Goal: Transaction & Acquisition: Purchase product/service

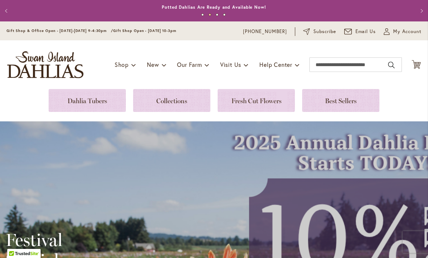
click at [419, 61] on icon "Cart .cls-1 { fill: #231f20; }" at bounding box center [416, 64] width 9 height 9
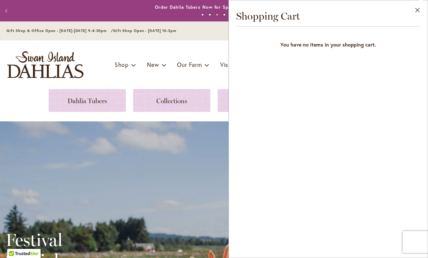
click at [418, 9] on button "Close" at bounding box center [418, 11] width 20 height 23
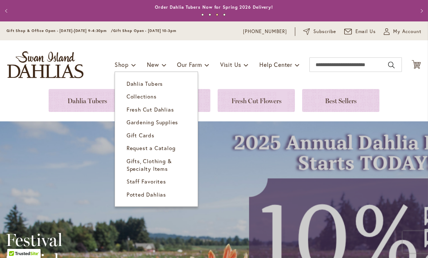
click at [152, 86] on span "Dahlia Tubers" at bounding box center [145, 83] width 36 height 7
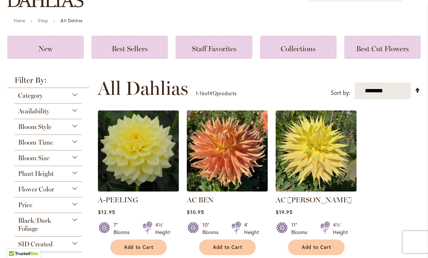
scroll to position [71, 0]
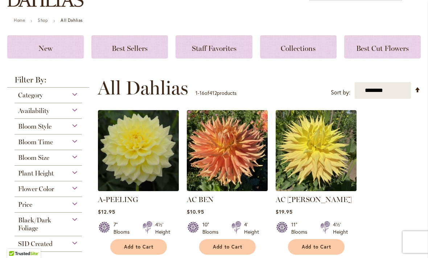
click at [225, 254] on button "Add to Cart" at bounding box center [227, 247] width 57 height 16
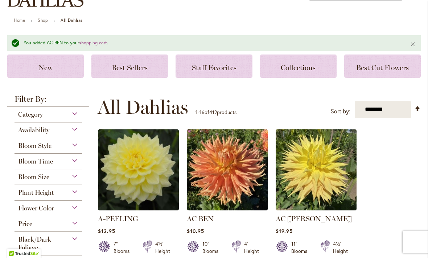
click at [76, 162] on div "Bloom Time" at bounding box center [49, 160] width 68 height 12
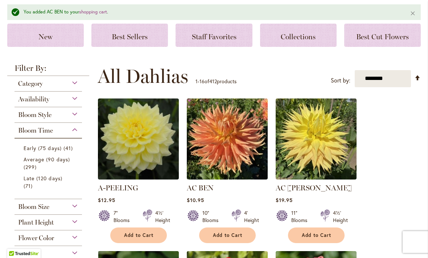
scroll to position [122, 0]
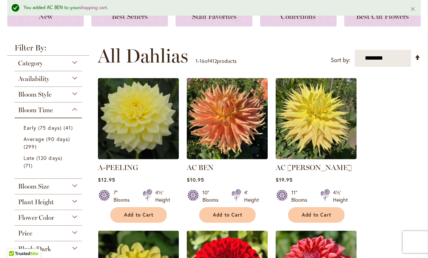
click at [78, 190] on div "Bloom Size" at bounding box center [49, 185] width 68 height 12
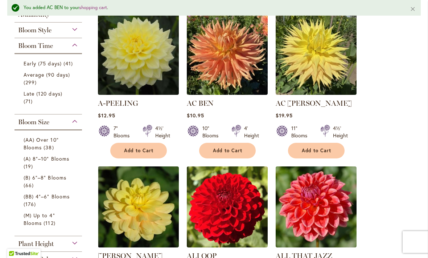
scroll to position [178, 0]
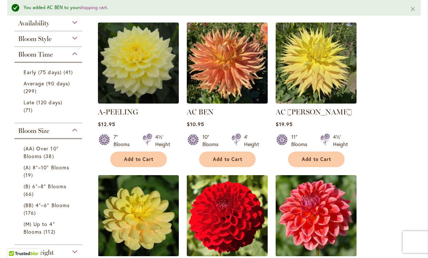
click at [24, 106] on span "Late (120 days)" at bounding box center [43, 102] width 39 height 7
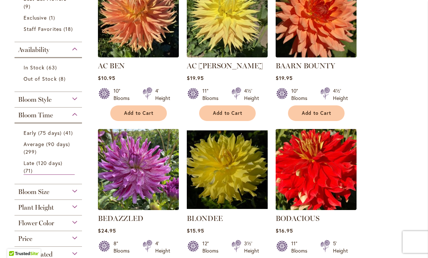
scroll to position [229, 0]
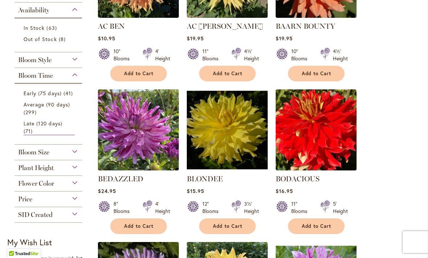
click at [73, 156] on div "Bloom Size" at bounding box center [49, 151] width 68 height 12
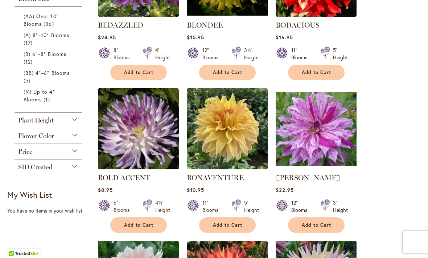
click at [32, 27] on span "(AA) Over 10" Blooms" at bounding box center [41, 20] width 35 height 15
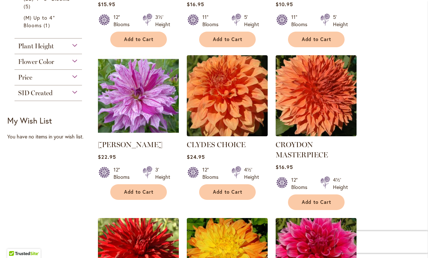
scroll to position [385, 0]
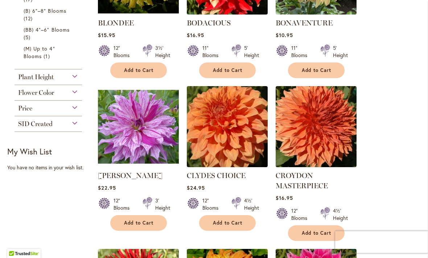
click at [413, 75] on ol "AC BEN $10.95 10" Blooms 4' Height Add to Cart" at bounding box center [260, 240] width 324 height 918
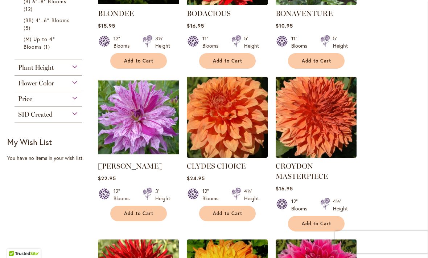
scroll to position [396, 0]
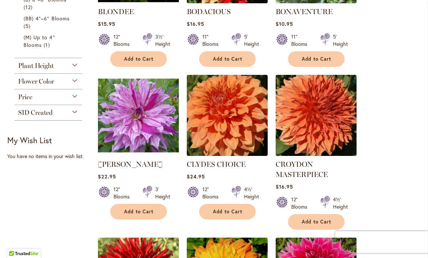
click at [140, 212] on span "Add to Cart" at bounding box center [139, 211] width 30 height 6
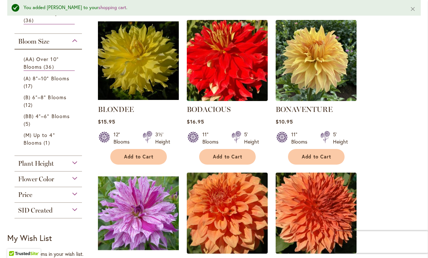
scroll to position [297, 0]
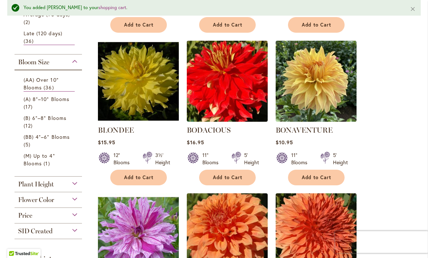
click at [29, 101] on span "(A) 8"–10" Blooms" at bounding box center [47, 98] width 46 height 7
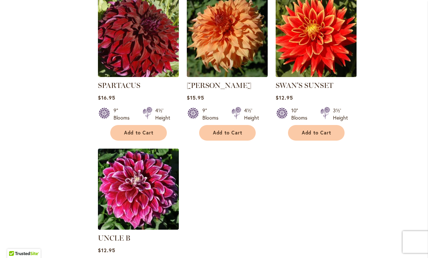
scroll to position [851, 0]
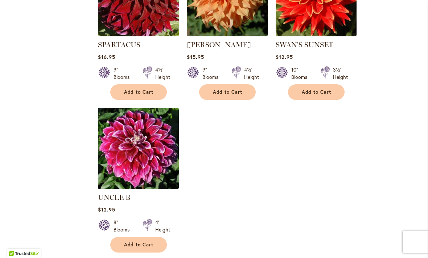
click at [146, 241] on span "Add to Cart" at bounding box center [139, 244] width 30 height 6
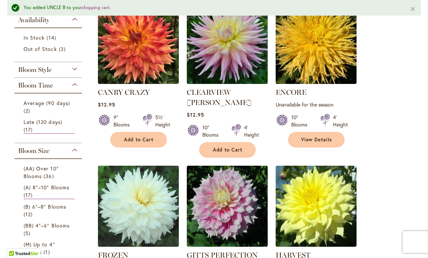
scroll to position [164, 0]
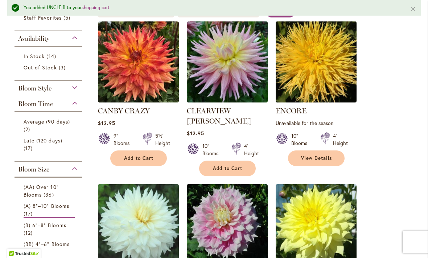
click at [58, 230] on link "(B) 6"–8" Blooms 12 items" at bounding box center [49, 228] width 51 height 15
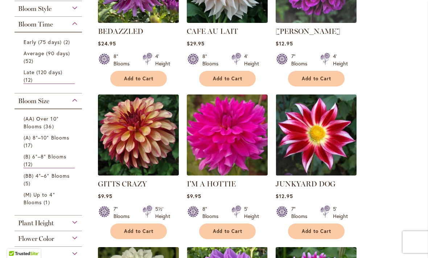
scroll to position [207, 0]
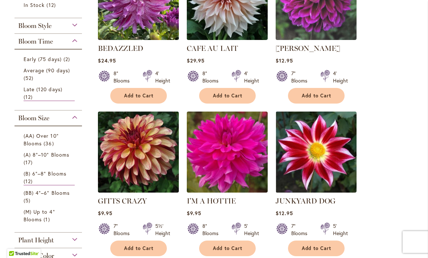
click at [49, 70] on span "Average (90 days)" at bounding box center [47, 70] width 46 height 7
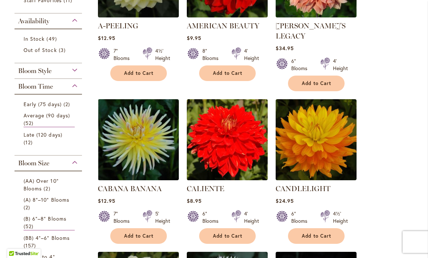
scroll to position [238, 0]
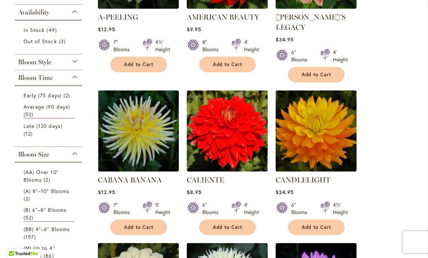
click at [22, 212] on li "(B) 6"–8" Blooms 52 items" at bounding box center [48, 213] width 60 height 19
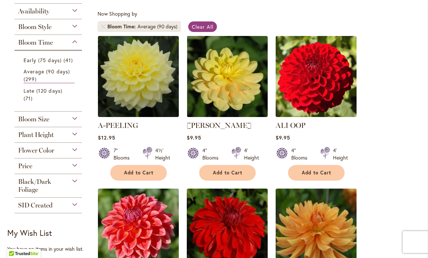
scroll to position [123, 0]
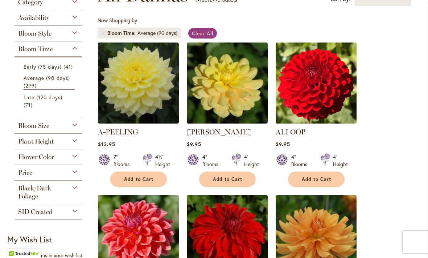
click at [72, 130] on div "Bloom Size" at bounding box center [49, 124] width 68 height 12
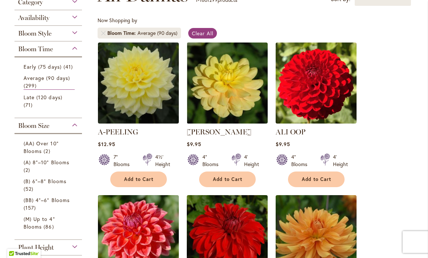
click at [27, 184] on span "(B) 6"–8" Blooms" at bounding box center [45, 181] width 43 height 7
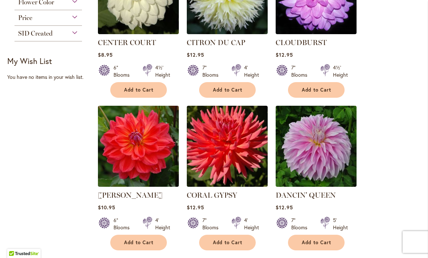
scroll to position [539, 0]
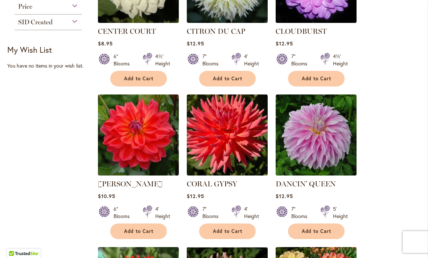
click at [316, 228] on span "Add to Cart" at bounding box center [317, 231] width 30 height 6
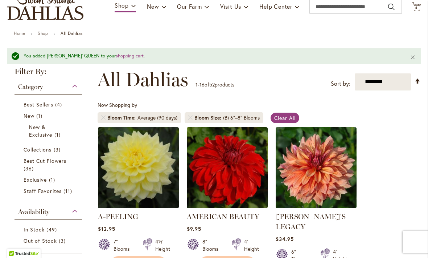
scroll to position [49, 0]
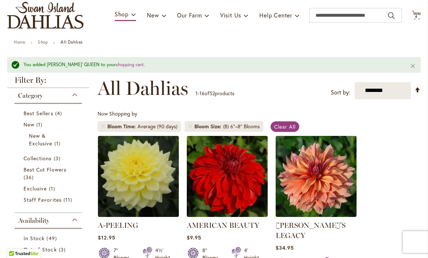
click at [391, 134] on div "Now Shopping by Bloom Time Average (90 days) Bloom Size (B) 6"–8" Blooms Clear …" at bounding box center [260, 122] width 324 height 25
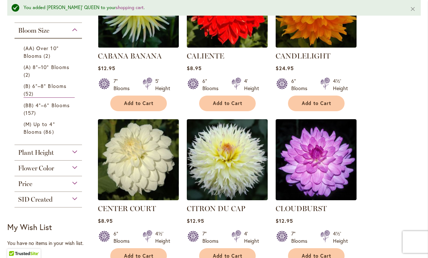
scroll to position [403, 0]
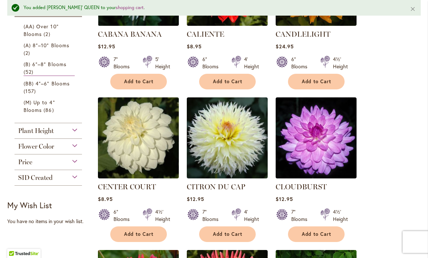
click at [320, 227] on button "Add to Cart" at bounding box center [316, 234] width 57 height 16
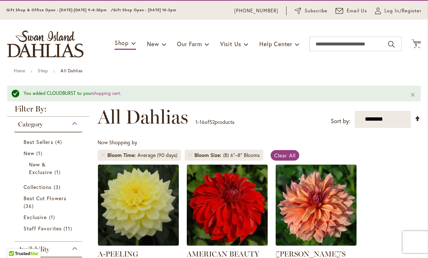
scroll to position [13, 0]
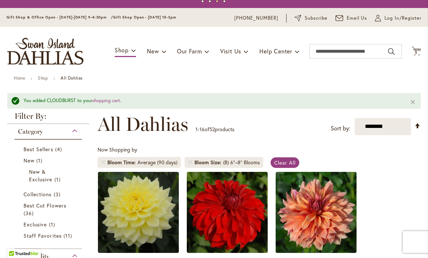
click at [413, 53] on span "5 5 items" at bounding box center [416, 53] width 7 height 4
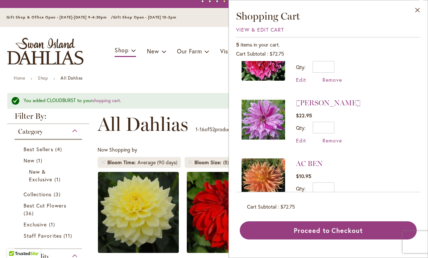
scroll to position [150, 0]
click at [332, 203] on span "Remove" at bounding box center [333, 201] width 20 height 7
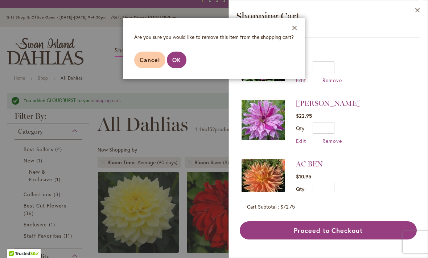
click at [181, 61] on button "OK" at bounding box center [177, 60] width 20 height 17
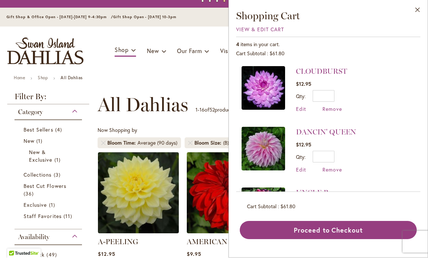
scroll to position [0, 0]
click at [175, 76] on ul "Home Shop All Dahlias" at bounding box center [214, 79] width 401 height 7
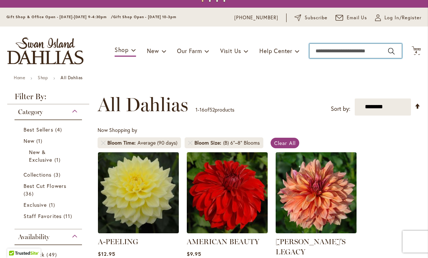
click at [320, 52] on input "Search" at bounding box center [356, 51] width 93 height 15
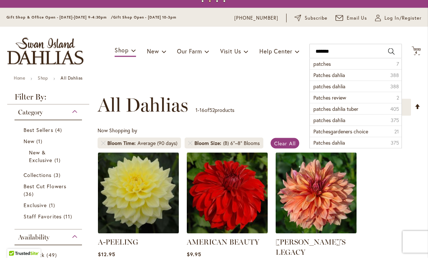
click at [344, 76] on span "Patches dahlia" at bounding box center [330, 75] width 32 height 7
type input "**********"
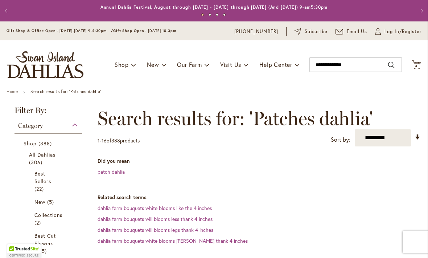
click at [283, 201] on dl "Related search terms dahlia farm bouquets white blooms like the 4 inches dahlia…" at bounding box center [260, 219] width 324 height 51
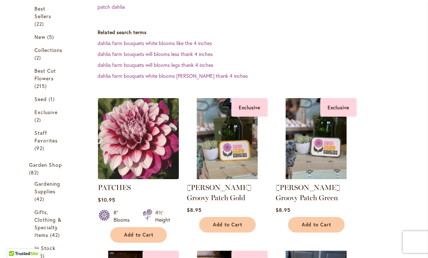
scroll to position [171, 0]
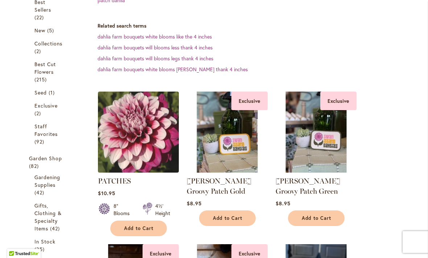
click at [157, 150] on img at bounding box center [138, 132] width 81 height 81
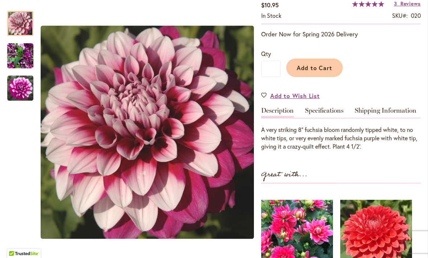
scroll to position [135, 0]
click at [323, 71] on button "Add to Cart" at bounding box center [314, 67] width 57 height 19
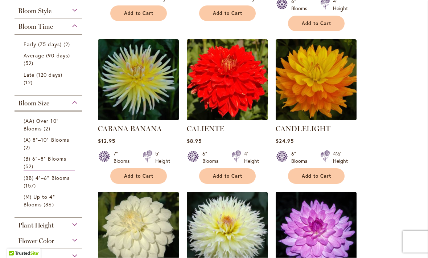
scroll to position [315, 0]
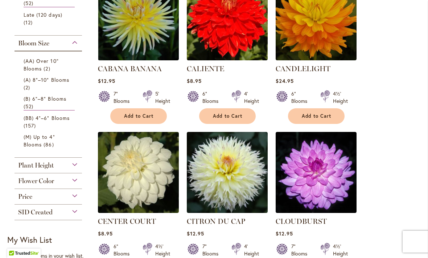
scroll to position [370, 0]
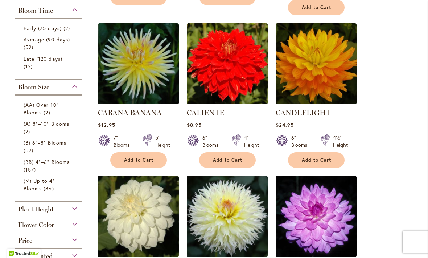
scroll to position [300, 0]
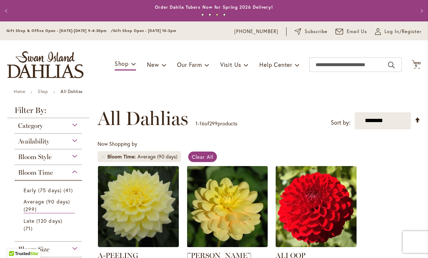
click at [415, 68] on icon "Cart .cls-1 { fill: #231f20; }" at bounding box center [416, 64] width 9 height 9
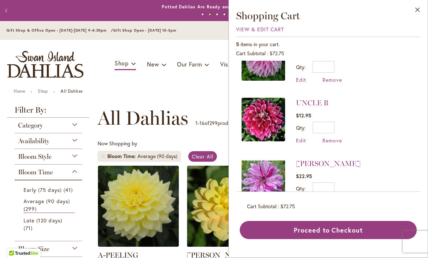
scroll to position [150, 0]
click at [338, 239] on button "Proceed to Checkout" at bounding box center [328, 230] width 177 height 18
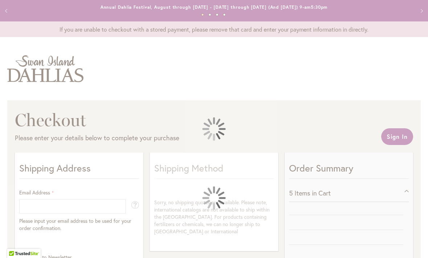
select select "**"
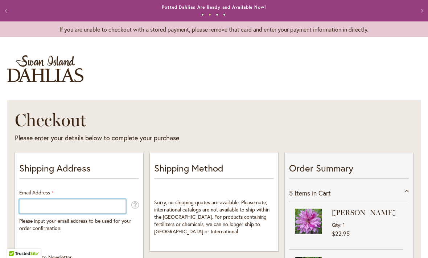
click at [28, 202] on input "Email Address" at bounding box center [72, 206] width 107 height 15
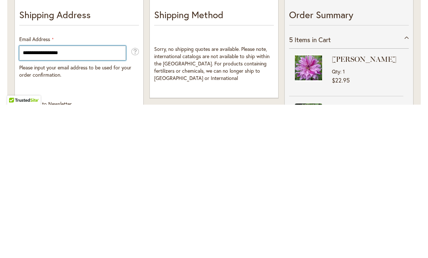
type input "**********"
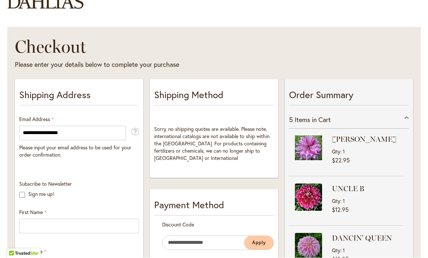
scroll to position [73, 0]
click at [385, 128] on div "5 Items in Cart" at bounding box center [349, 120] width 120 height 18
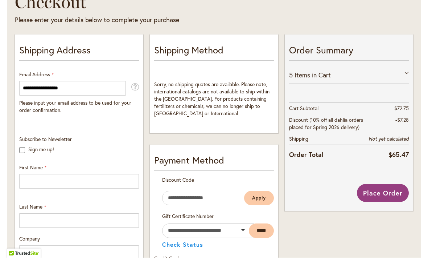
scroll to position [143, 0]
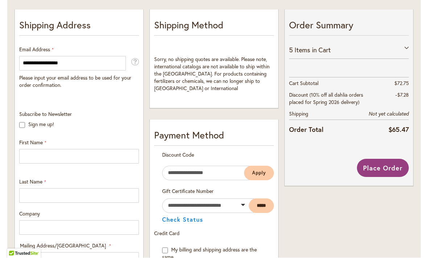
click at [238, 219] on div "Gift Certificate Number ***** Check Status" at bounding box center [214, 205] width 120 height 35
click at [214, 221] on div "Gift Certificate Number ***** Check Status" at bounding box center [214, 205] width 120 height 35
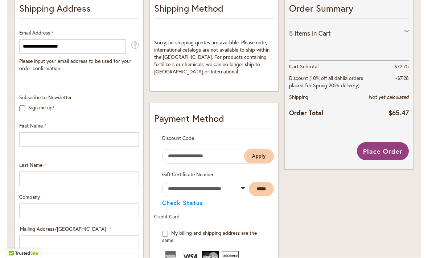
scroll to position [146, 0]
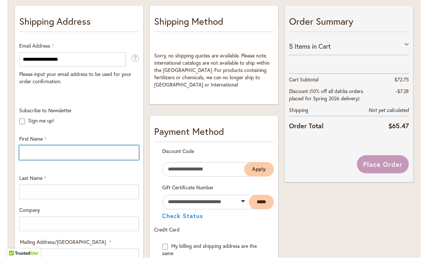
click at [41, 152] on input "First Name" at bounding box center [79, 153] width 120 height 15
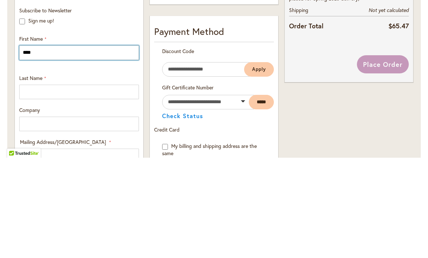
type input "****"
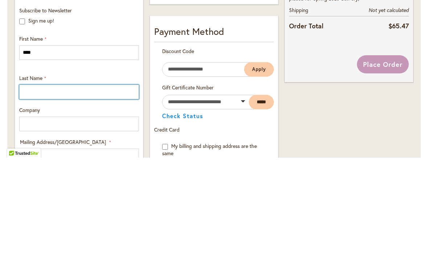
click at [24, 185] on input "Last Name" at bounding box center [79, 192] width 120 height 15
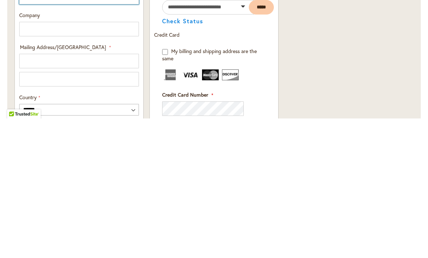
scroll to position [214, 0]
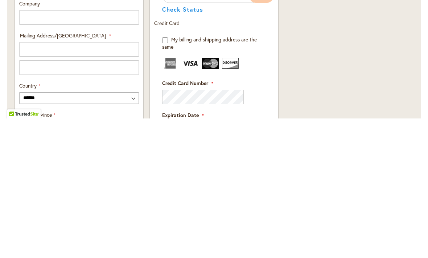
type input "*****"
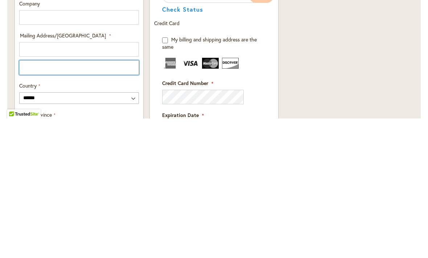
click at [30, 200] on input "Mailing Address/PO BOX: Line 2" at bounding box center [79, 207] width 120 height 15
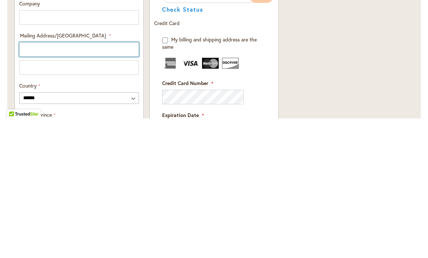
click at [24, 182] on input "Mailing Address/PO BOX: Line 1" at bounding box center [79, 189] width 120 height 15
type input "**********"
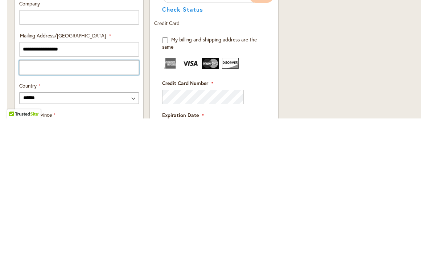
click at [23, 200] on input "Mailing Address/PO BOX: Line 2" at bounding box center [79, 207] width 120 height 15
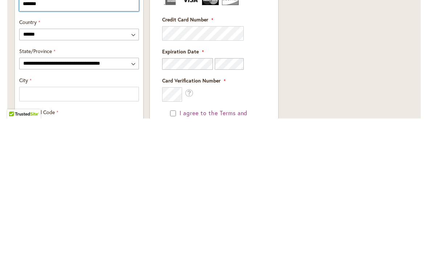
scroll to position [284, 0]
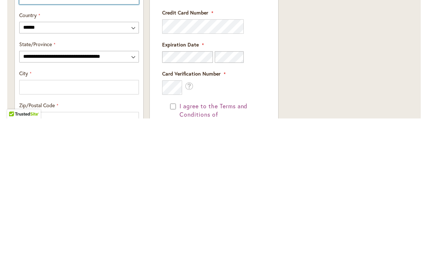
type input "*******"
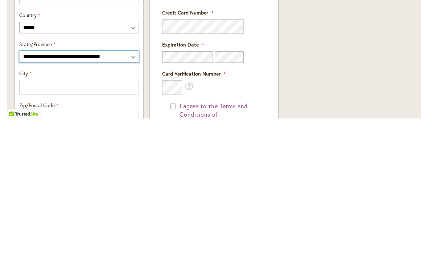
click at [135, 190] on select "**********" at bounding box center [79, 196] width 120 height 12
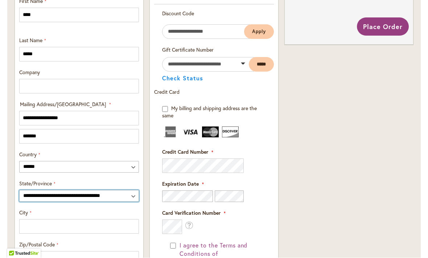
select select "**"
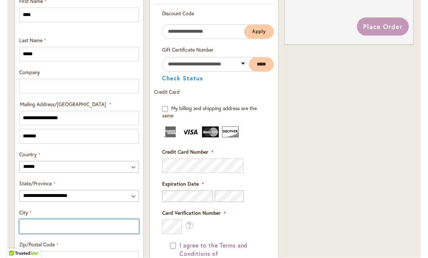
click at [45, 228] on input "City" at bounding box center [79, 226] width 120 height 15
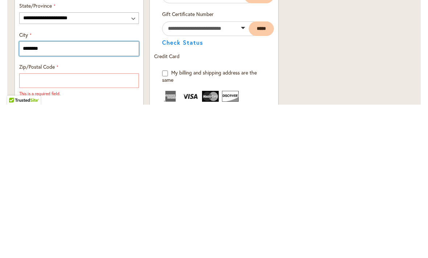
scroll to position [320, 0]
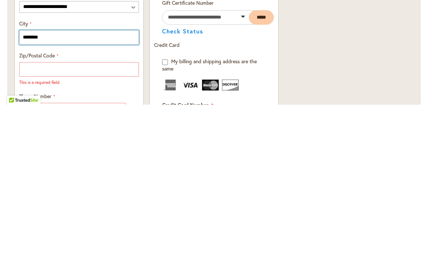
type input "********"
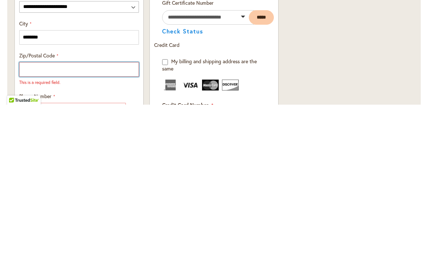
click at [47, 215] on input "Zip/Postal Code" at bounding box center [79, 222] width 120 height 15
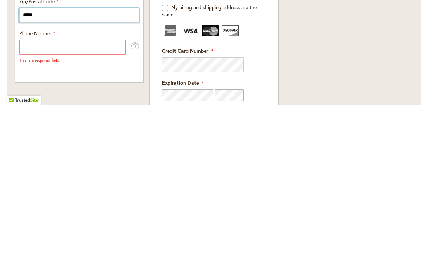
scroll to position [380, 0]
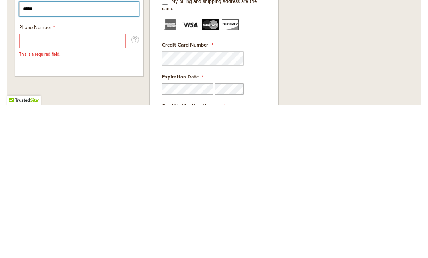
type input "*****"
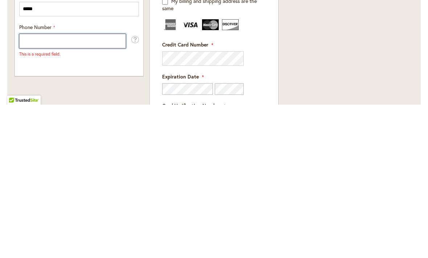
click at [41, 187] on input "Phone Number" at bounding box center [72, 194] width 107 height 15
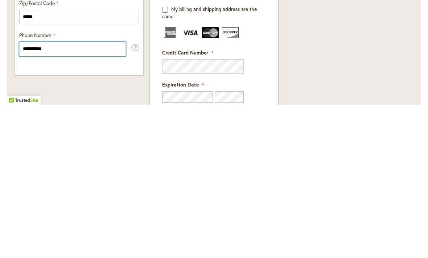
scroll to position [377, 0]
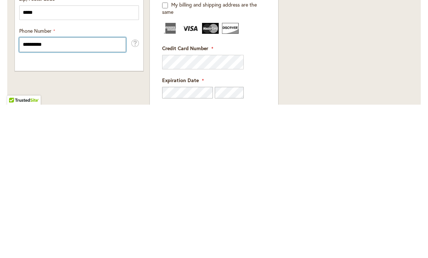
type input "**********"
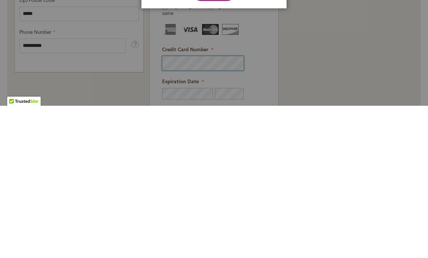
scroll to position [0, 0]
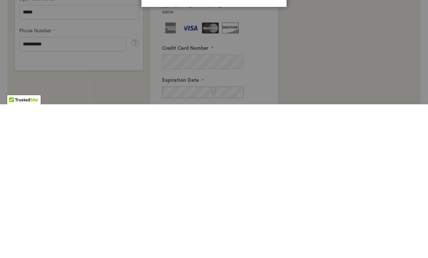
click at [183, 96] on div at bounding box center [214, 129] width 428 height 258
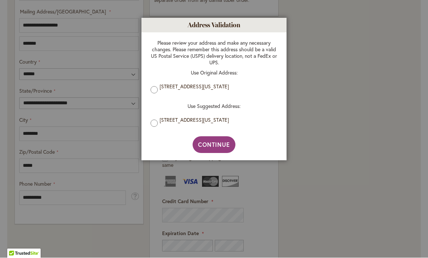
click at [223, 145] on span "Continue" at bounding box center [214, 145] width 32 height 8
type input "**********"
type input "********"
type input "**********"
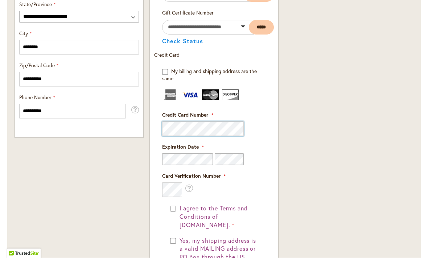
scroll to position [479, 0]
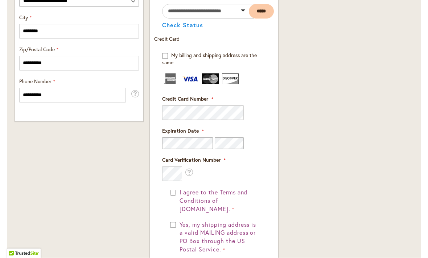
click at [200, 146] on fieldset "Payment Information Payment Method Discount Code Enter discount code Apply Gift…" at bounding box center [214, 133] width 120 height 399
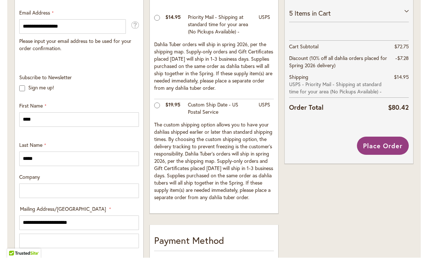
scroll to position [162, 0]
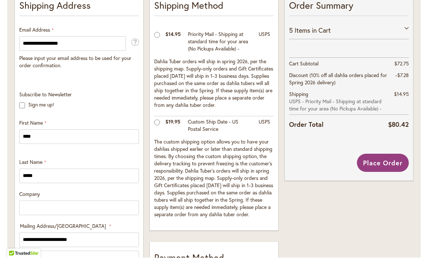
click at [397, 161] on span "Place Order" at bounding box center [383, 163] width 40 height 9
